Goal: Obtain resource: Obtain resource

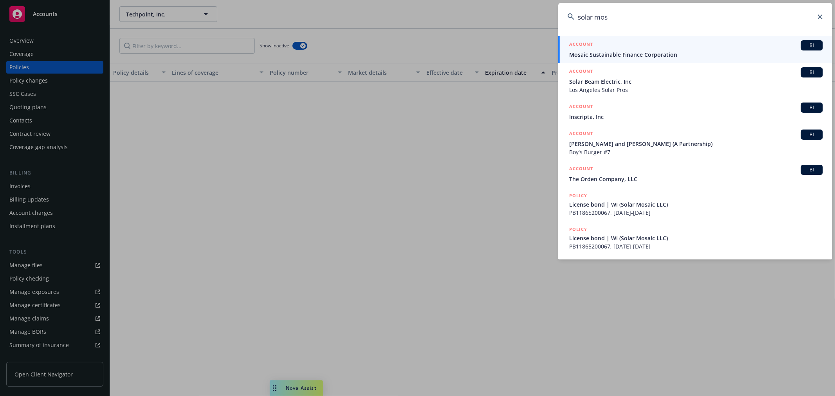
scroll to position [975, 0]
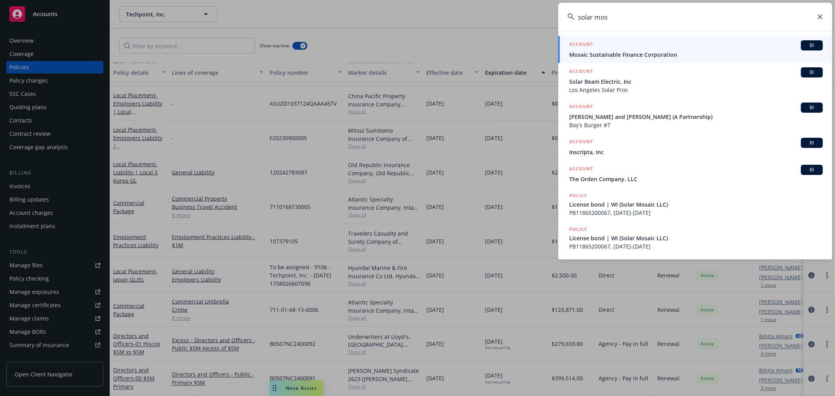
drag, startPoint x: 617, startPoint y: 13, endPoint x: 550, endPoint y: 12, distance: 67.3
click at [550, 12] on div "solar mos ACCOUNT BI Mosaic Sustainable Finance Corporation ACCOUNT BI Solar Be…" at bounding box center [417, 198] width 835 height 396
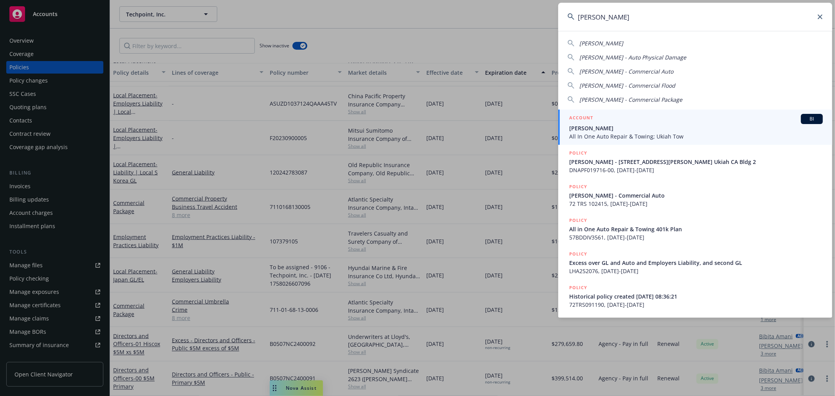
type input "donald keith"
click at [599, 135] on span "All In One Auto Repair & Towing; Ukiah Tow" at bounding box center [696, 136] width 254 height 8
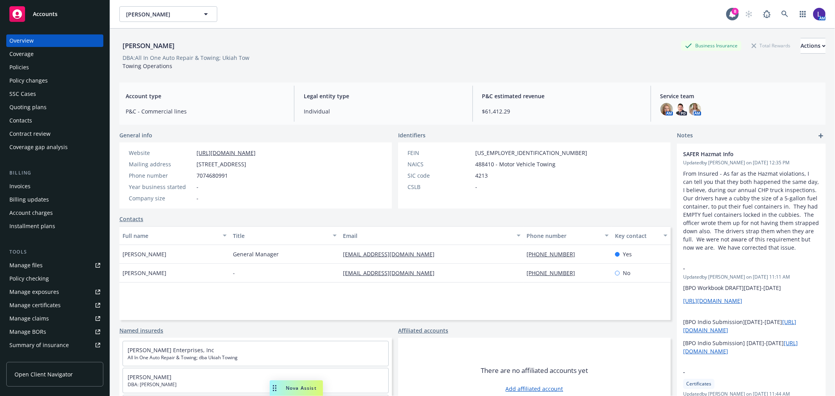
click at [19, 65] on div "Policies" at bounding box center [19, 67] width 20 height 13
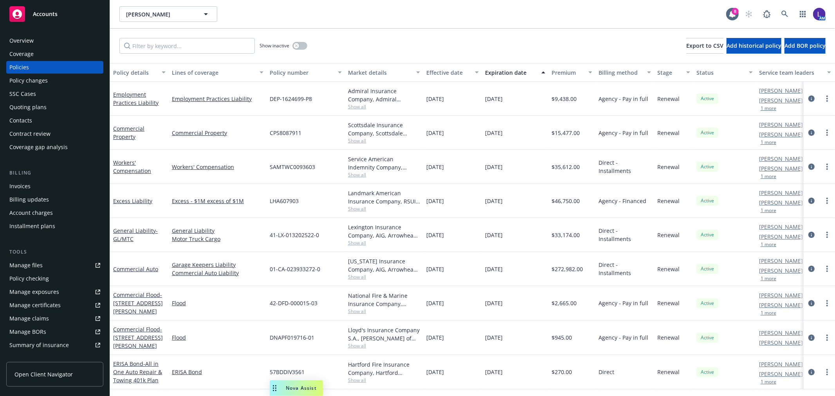
click at [25, 38] on div "Overview" at bounding box center [21, 40] width 24 height 13
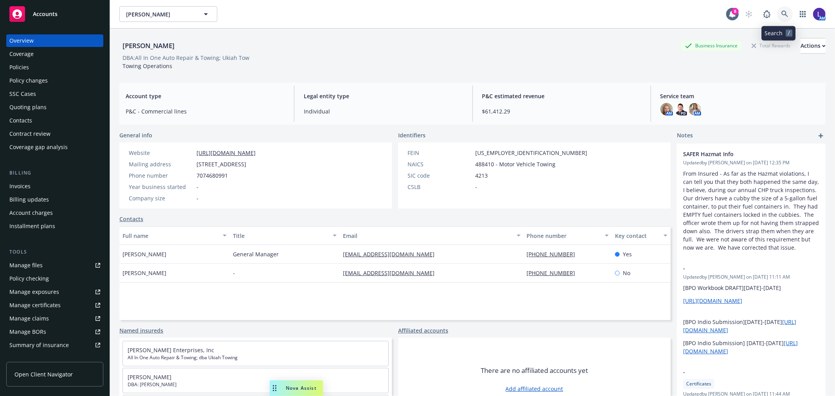
click at [777, 9] on link at bounding box center [785, 14] width 16 height 16
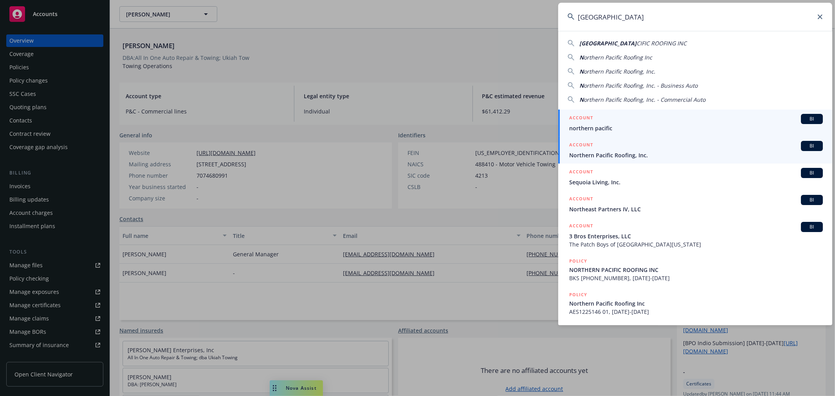
type input "NORTHERN PA"
click at [676, 149] on div "ACCOUNT BI" at bounding box center [696, 146] width 254 height 10
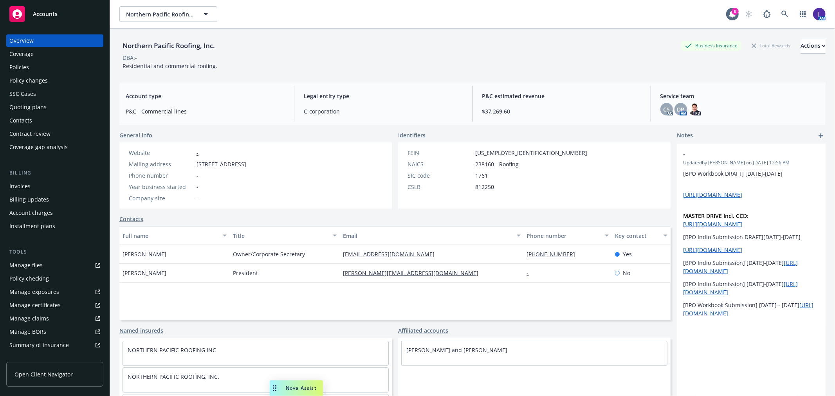
click at [9, 65] on div "Policies" at bounding box center [19, 67] width 20 height 13
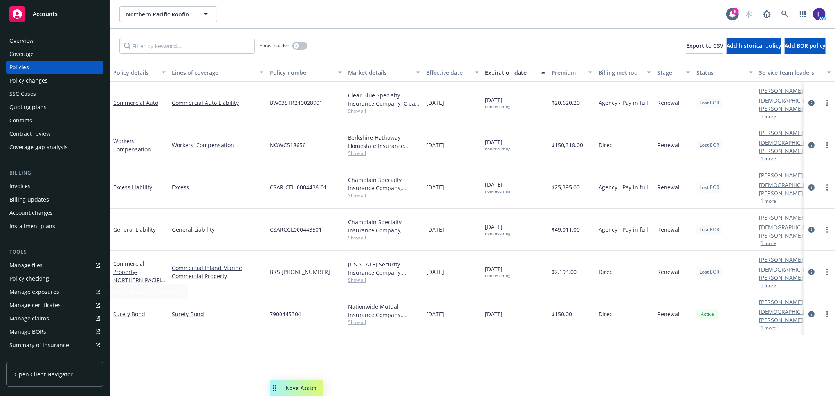
click at [44, 263] on link "Manage files" at bounding box center [54, 265] width 97 height 13
click at [784, 13] on icon at bounding box center [784, 14] width 7 height 7
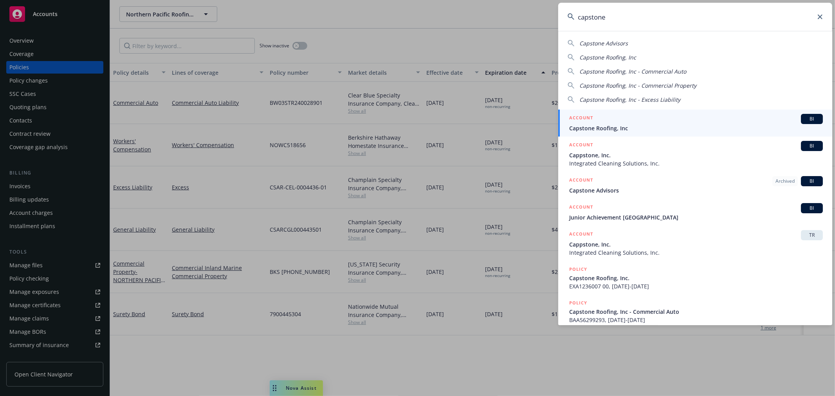
type input "capstone"
click at [647, 119] on div "ACCOUNT BI" at bounding box center [696, 119] width 254 height 10
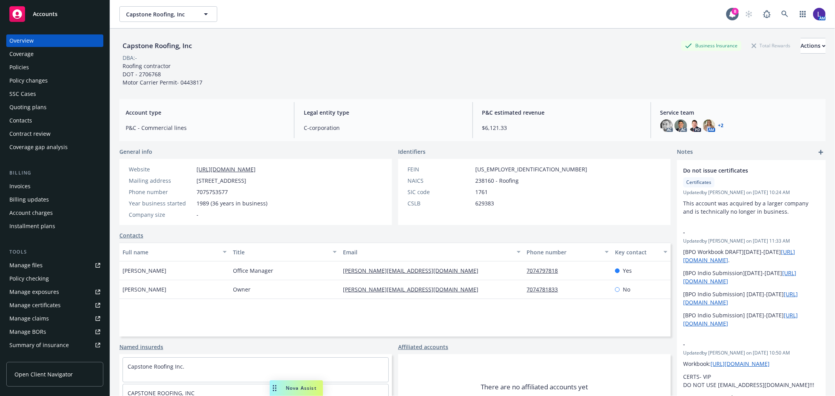
click at [30, 267] on div "Manage files" at bounding box center [25, 265] width 33 height 13
click at [781, 13] on icon at bounding box center [784, 14] width 7 height 7
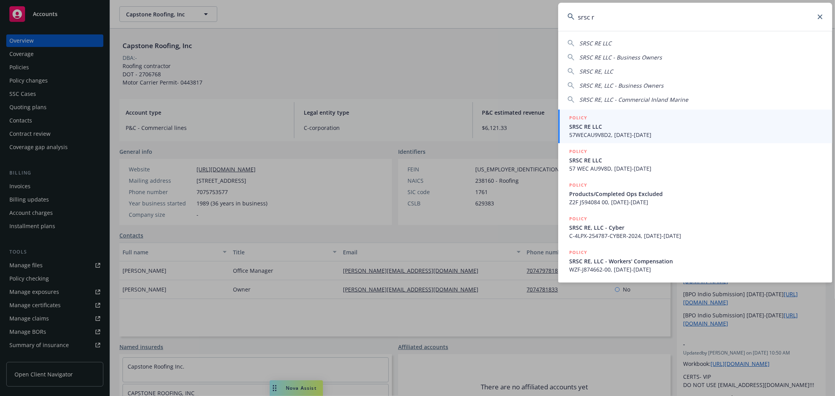
type input "srsc r"
click at [644, 134] on span "57WECAU9V8D2, 11/10/2023-11/10/2024" at bounding box center [696, 135] width 254 height 8
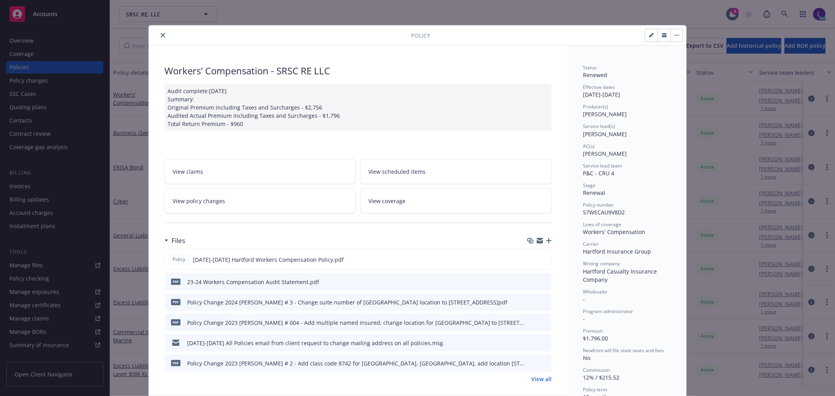
click at [158, 36] on button "close" at bounding box center [162, 35] width 9 height 9
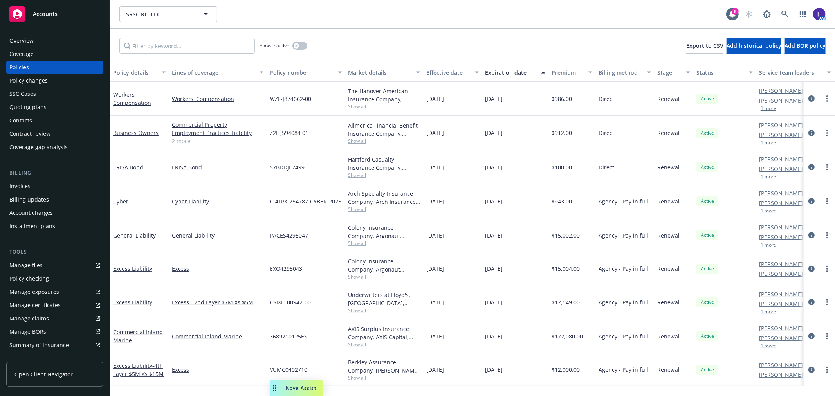
click at [55, 41] on div "Overview" at bounding box center [54, 40] width 91 height 13
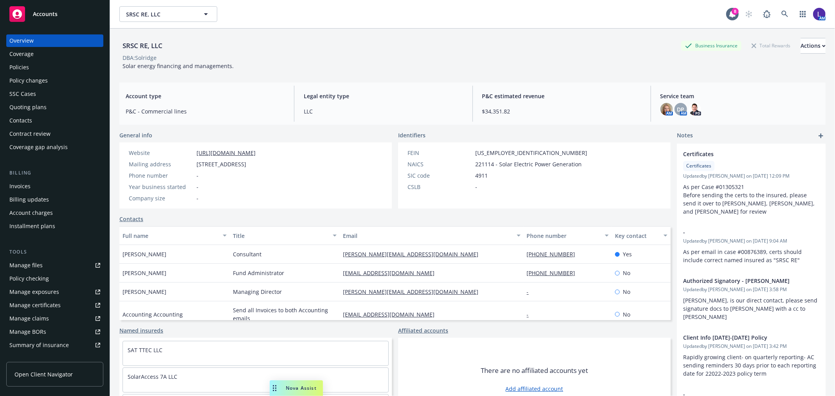
click at [32, 63] on div "Policies" at bounding box center [54, 67] width 91 height 13
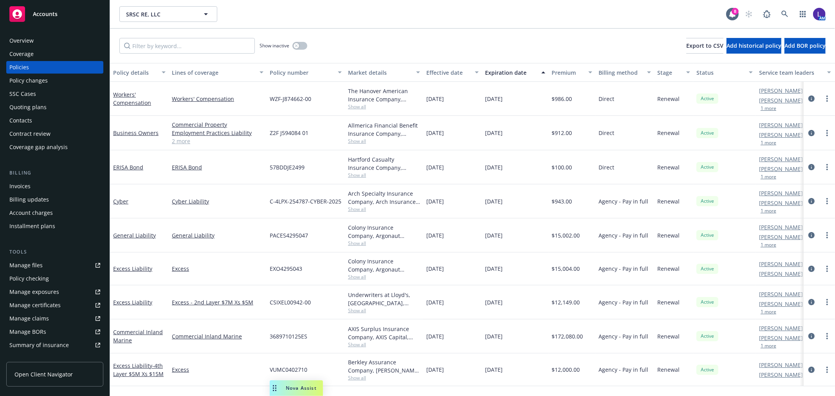
click at [70, 38] on div "Overview" at bounding box center [54, 40] width 91 height 13
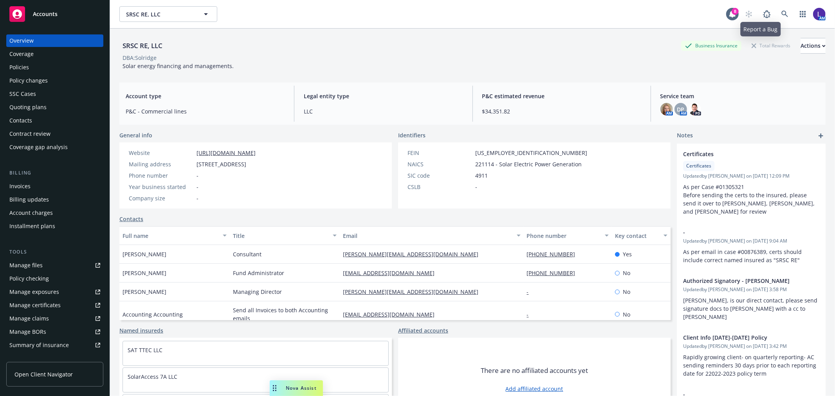
click at [786, 12] on div "AM" at bounding box center [783, 14] width 85 height 16
click at [781, 13] on icon at bounding box center [784, 14] width 7 height 7
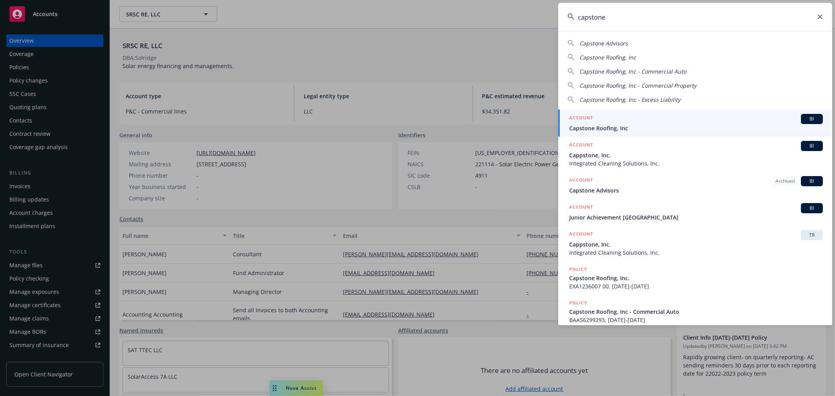
type input "capstone"
click at [589, 123] on div "ACCOUNT BI Capstone Roofing, Inc" at bounding box center [696, 123] width 254 height 18
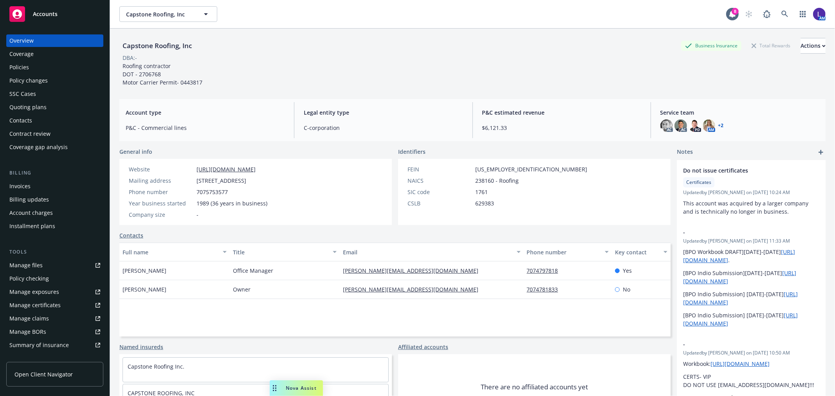
click at [19, 68] on div "Policies" at bounding box center [19, 67] width 20 height 13
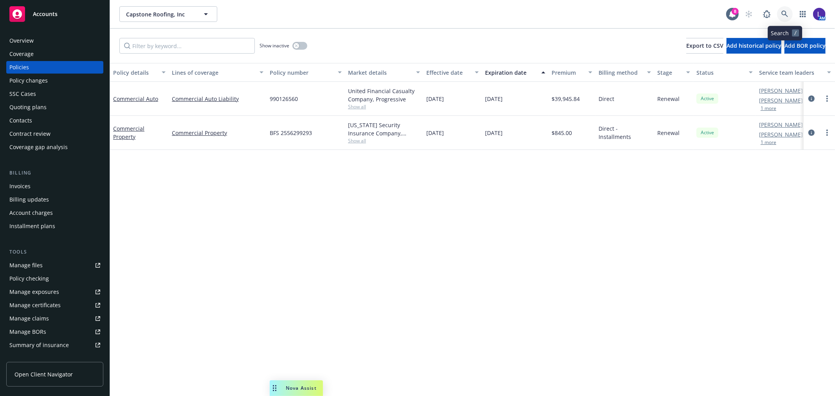
click at [784, 13] on icon at bounding box center [784, 14] width 7 height 7
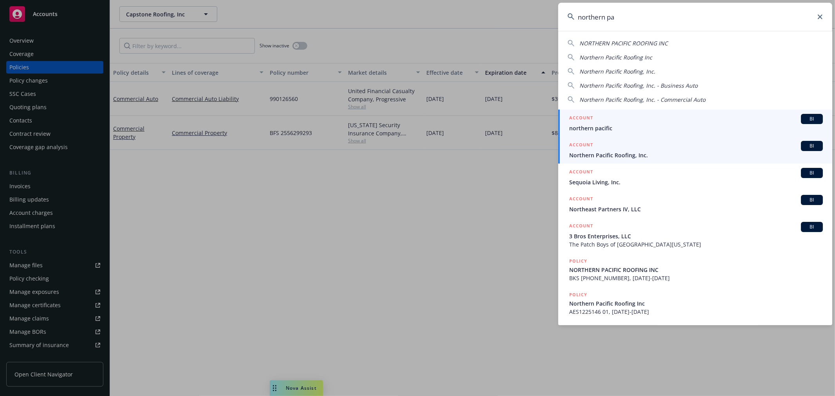
type input "northern pa"
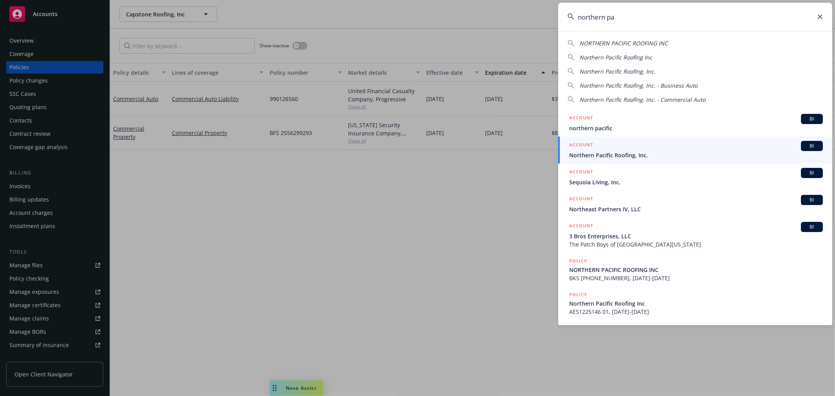
click at [623, 153] on span "Northern Pacific Roofing, Inc." at bounding box center [696, 155] width 254 height 8
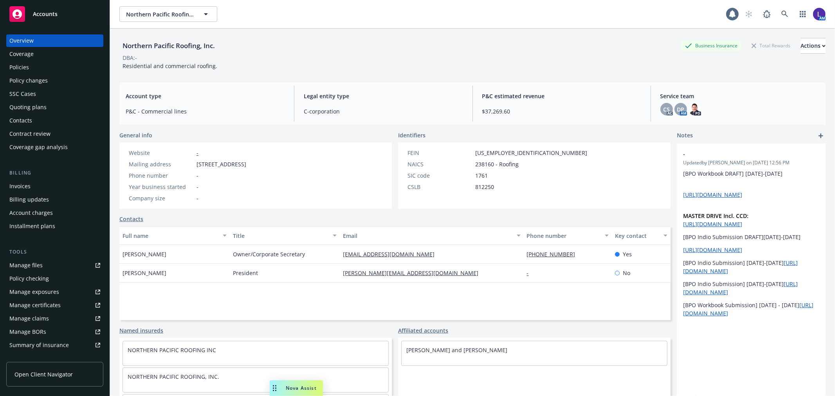
click at [25, 66] on div "Policies" at bounding box center [19, 67] width 20 height 13
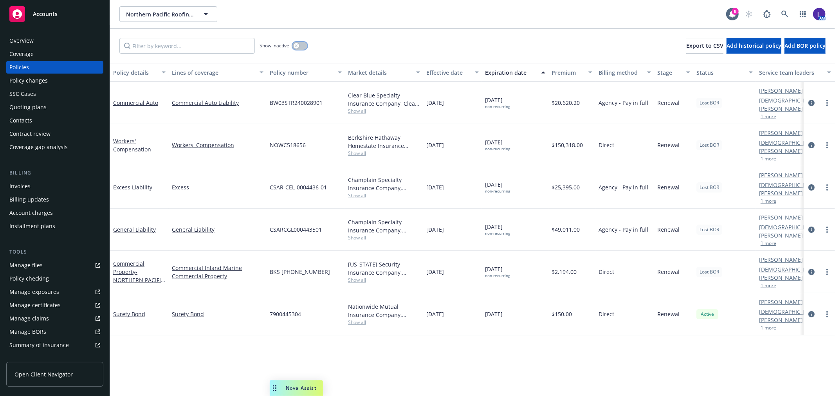
click at [297, 44] on icon "button" at bounding box center [296, 45] width 3 height 3
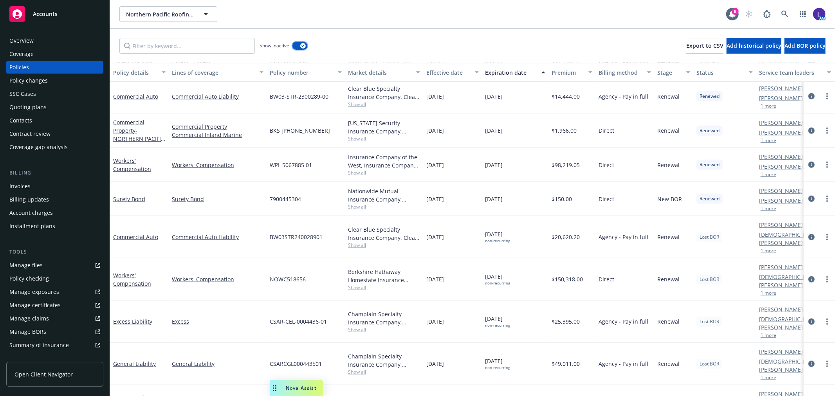
scroll to position [628, 0]
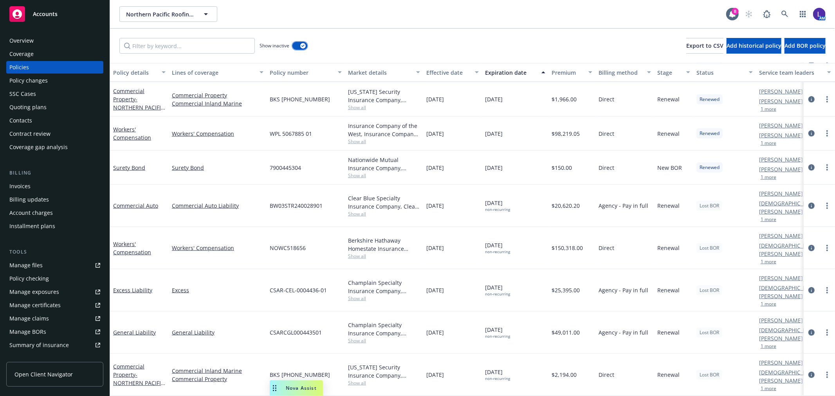
click at [302, 45] on icon "button" at bounding box center [302, 46] width 3 height 2
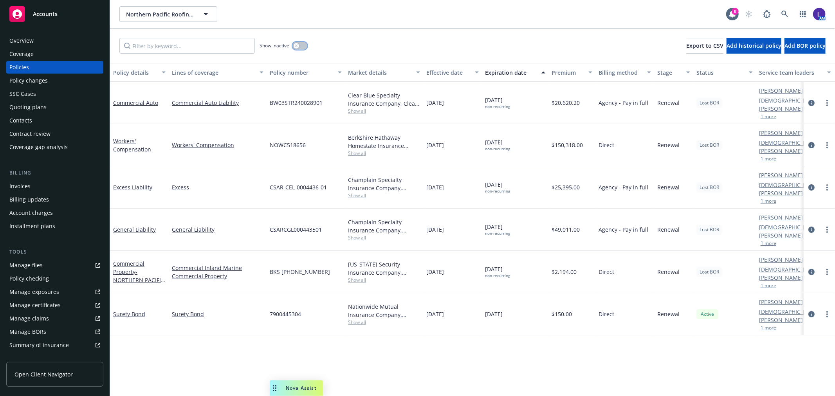
click at [299, 42] on button "button" at bounding box center [299, 46] width 15 height 8
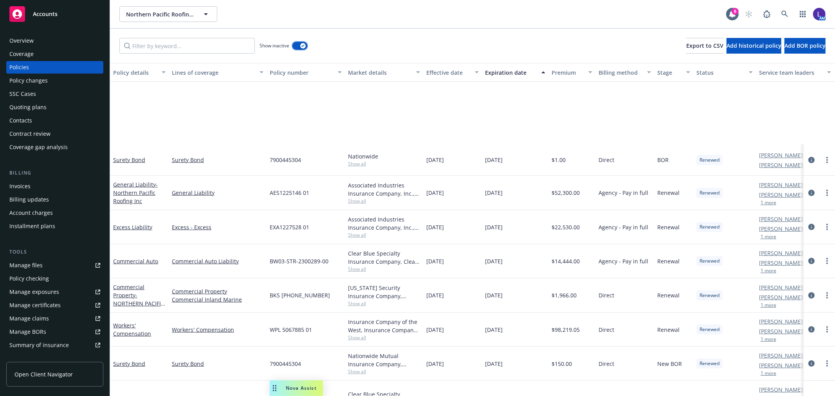
scroll to position [600, 0]
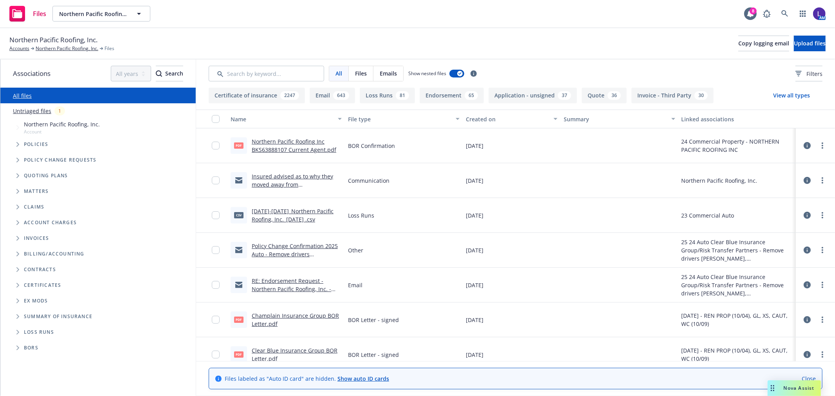
click at [286, 185] on link "Insured advised as to why they moved away from [GEOGRAPHIC_DATA] .msg" at bounding box center [292, 185] width 81 height 24
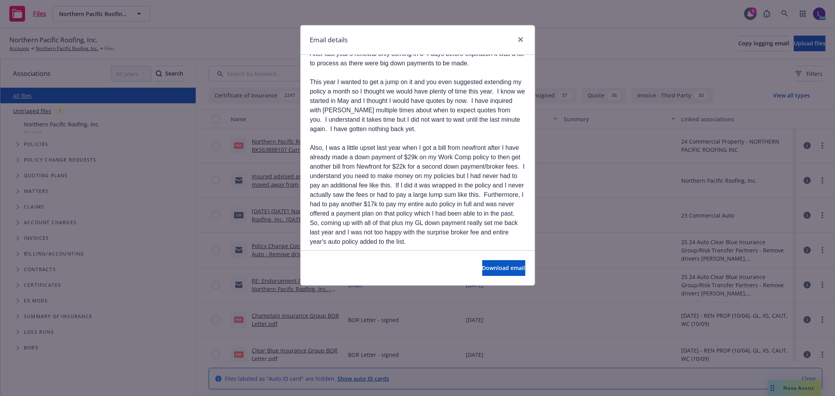
scroll to position [782, 0]
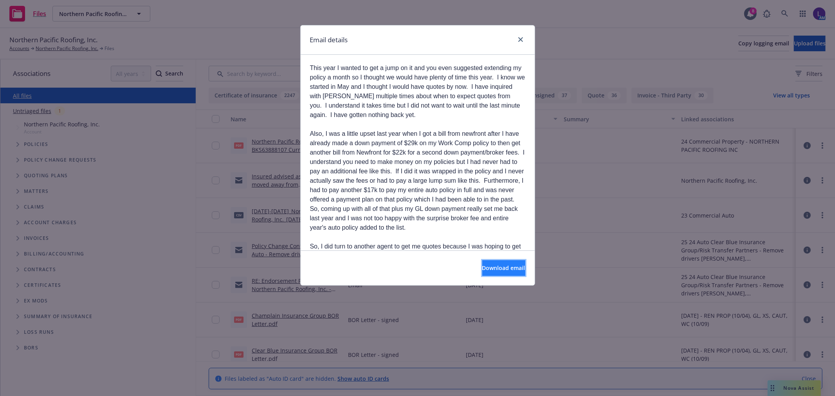
click at [502, 266] on span "Download email" at bounding box center [503, 267] width 43 height 7
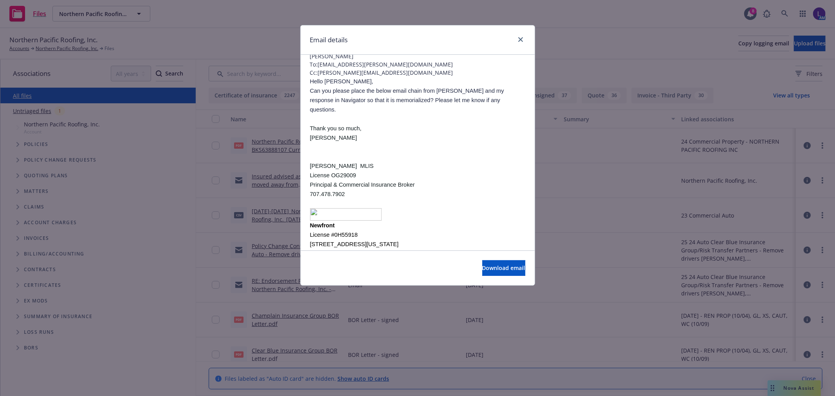
scroll to position [43, 0]
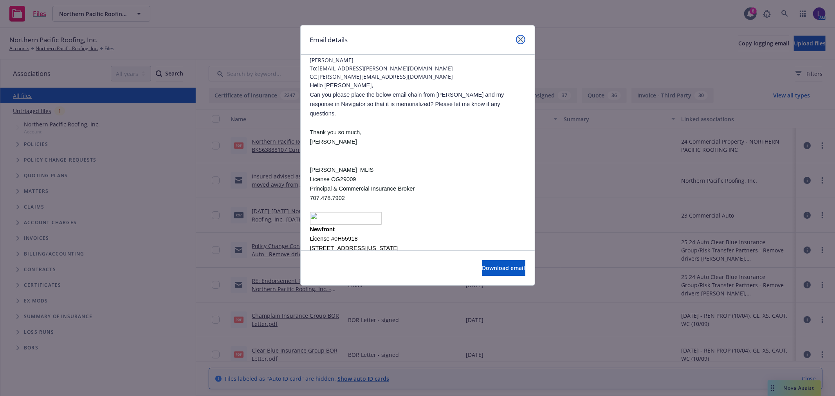
click at [517, 41] on link "close" at bounding box center [520, 39] width 9 height 9
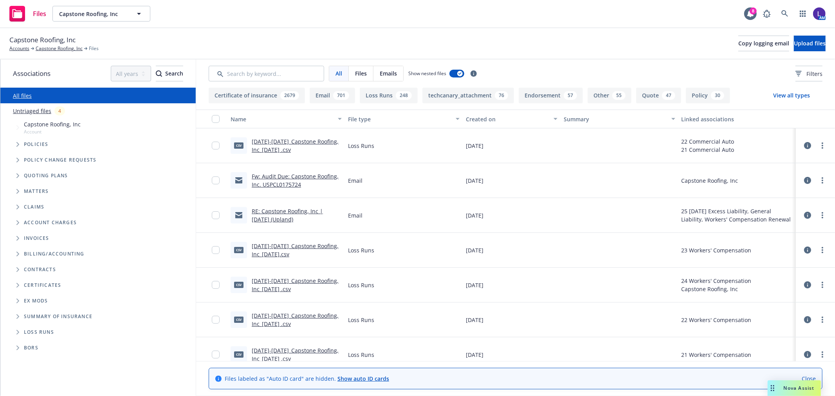
click at [287, 142] on link "2020-2023_Capstone Roofing, Inc_9-5-2025 .csv" at bounding box center [295, 146] width 87 height 16
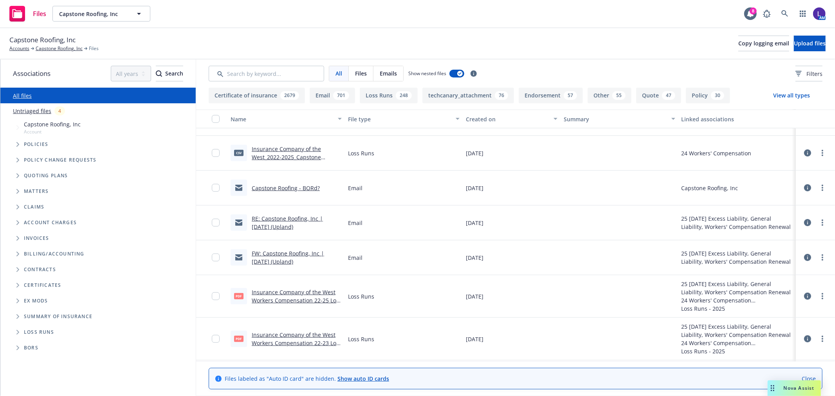
scroll to position [478, 0]
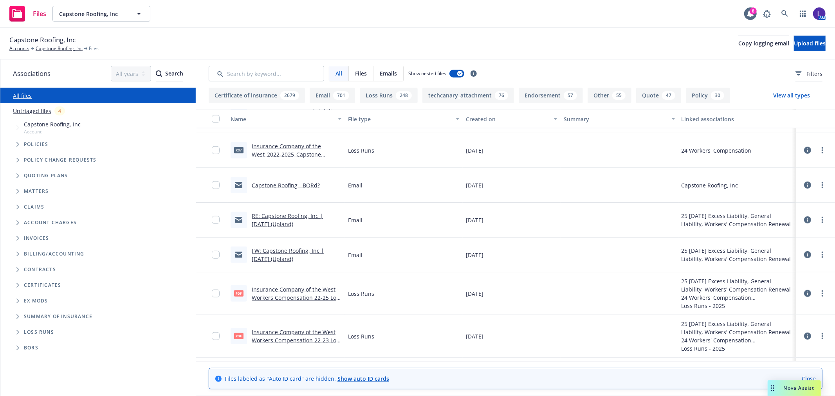
click at [293, 182] on link "Capstone Roofing - BORd?" at bounding box center [286, 185] width 68 height 7
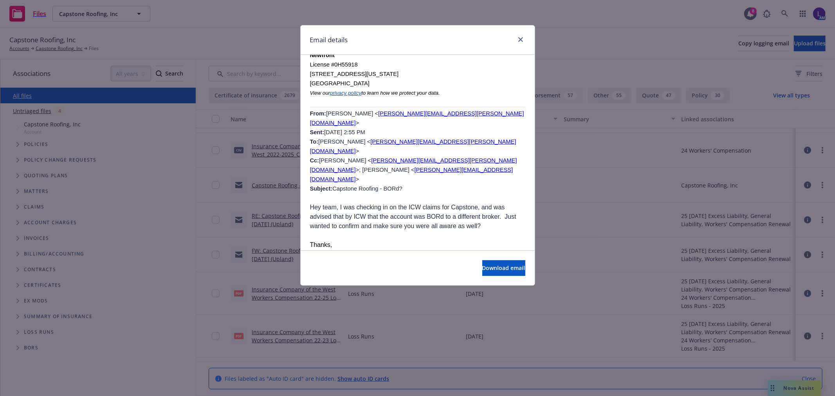
scroll to position [0, 0]
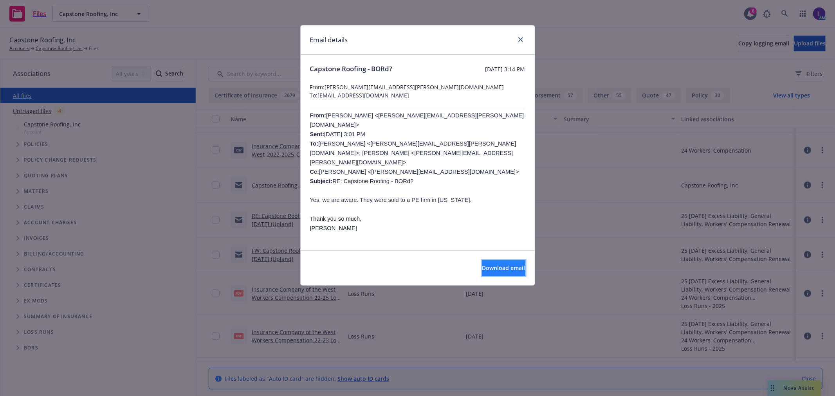
click at [498, 266] on span "Download email" at bounding box center [503, 267] width 43 height 7
click at [521, 40] on icon "close" at bounding box center [520, 39] width 5 height 5
